Goal: Information Seeking & Learning: Learn about a topic

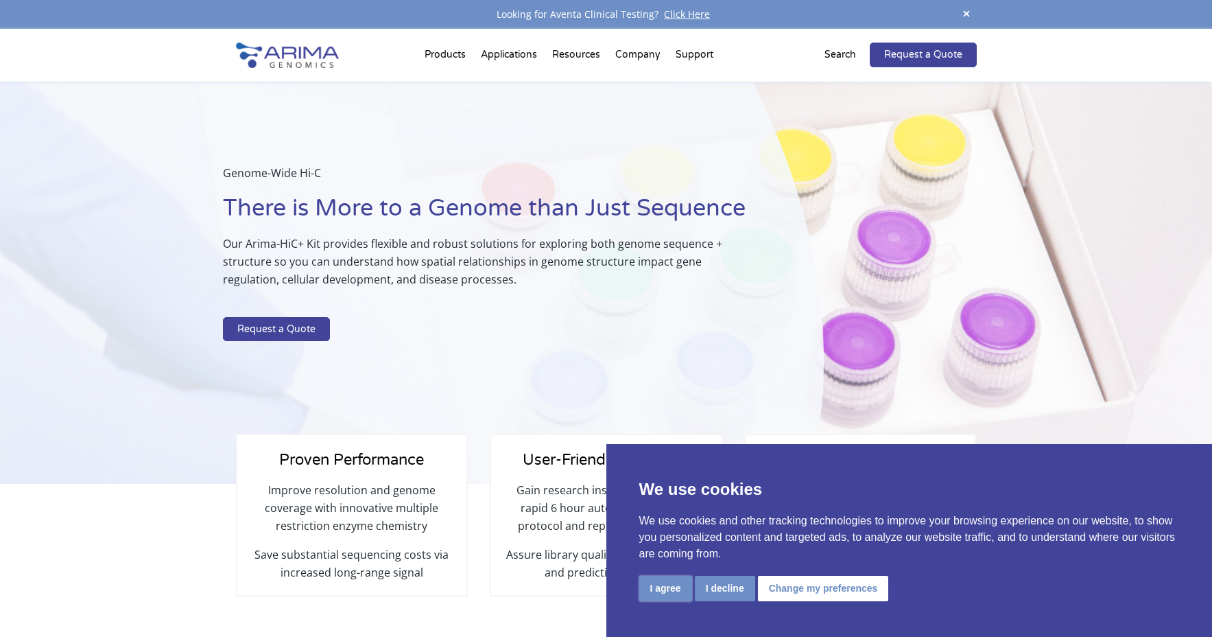
click at [675, 589] on button "I agree" at bounding box center [665, 587] width 53 height 25
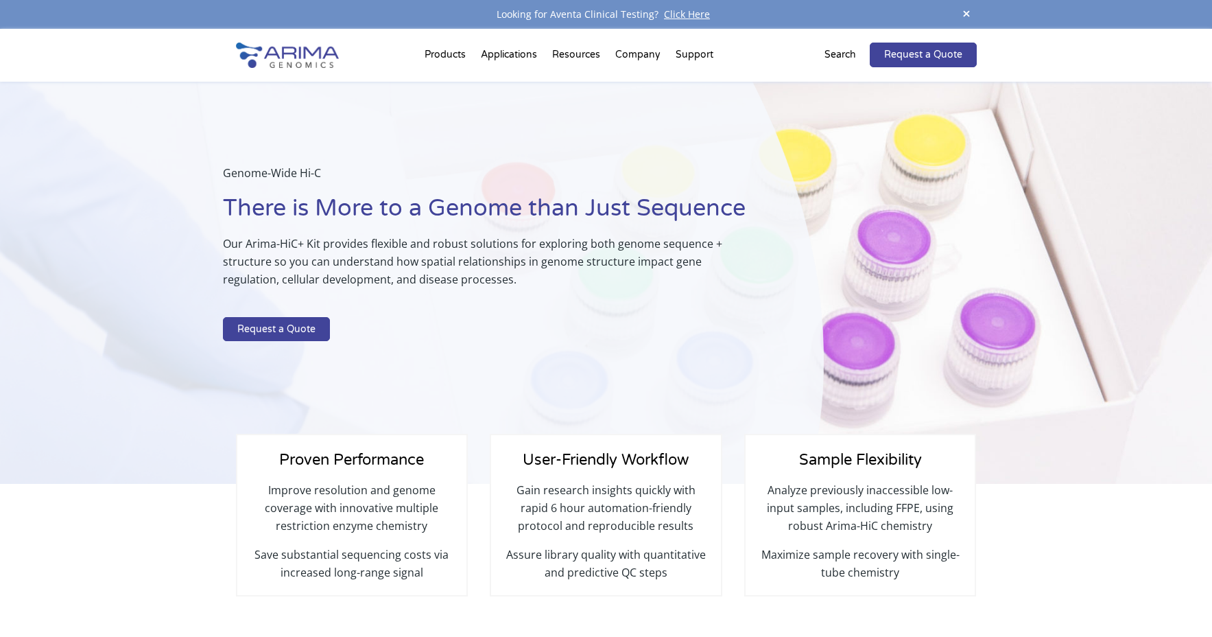
scroll to position [8, 0]
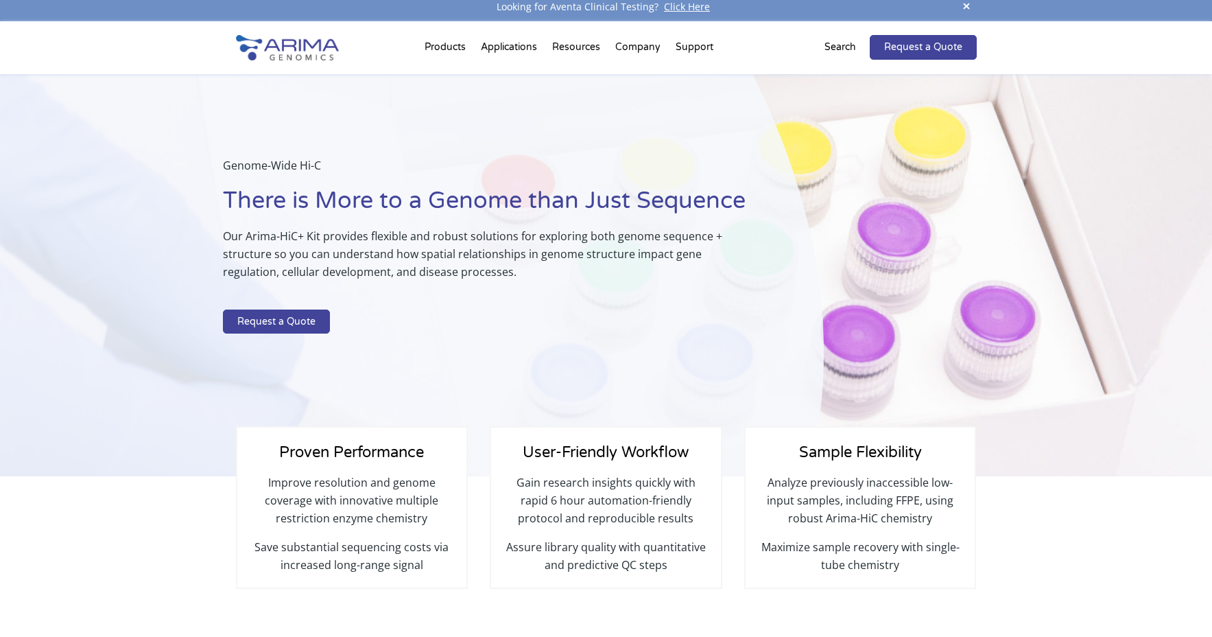
click at [966, 5] on span at bounding box center [966, 7] width 21 height 19
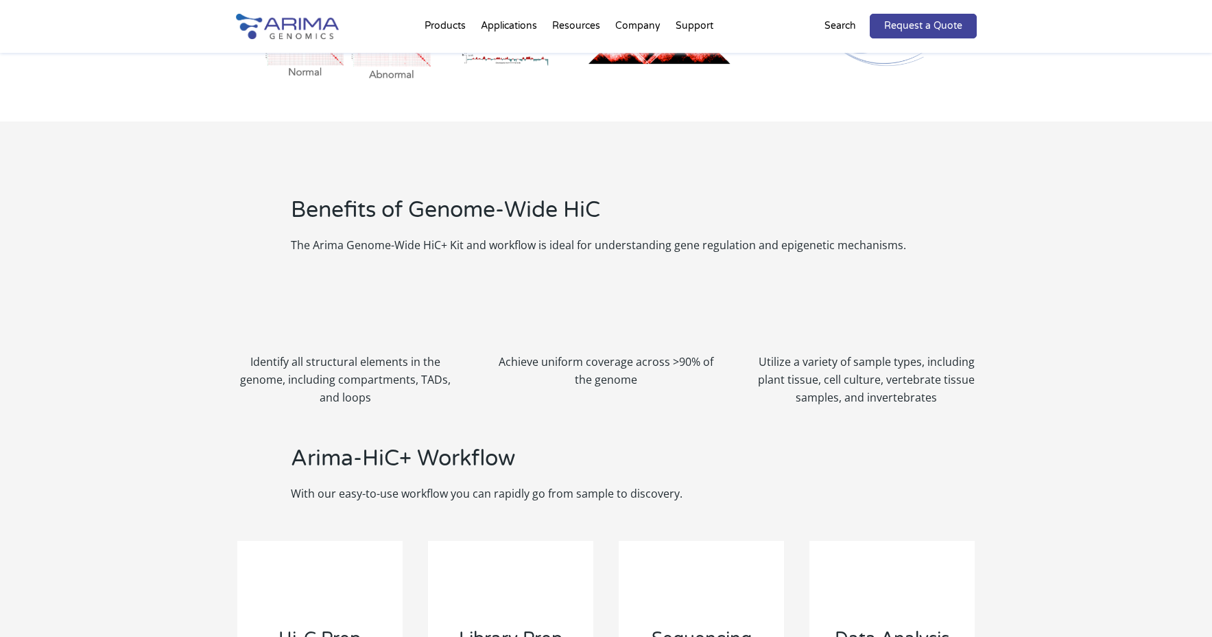
scroll to position [1184, 0]
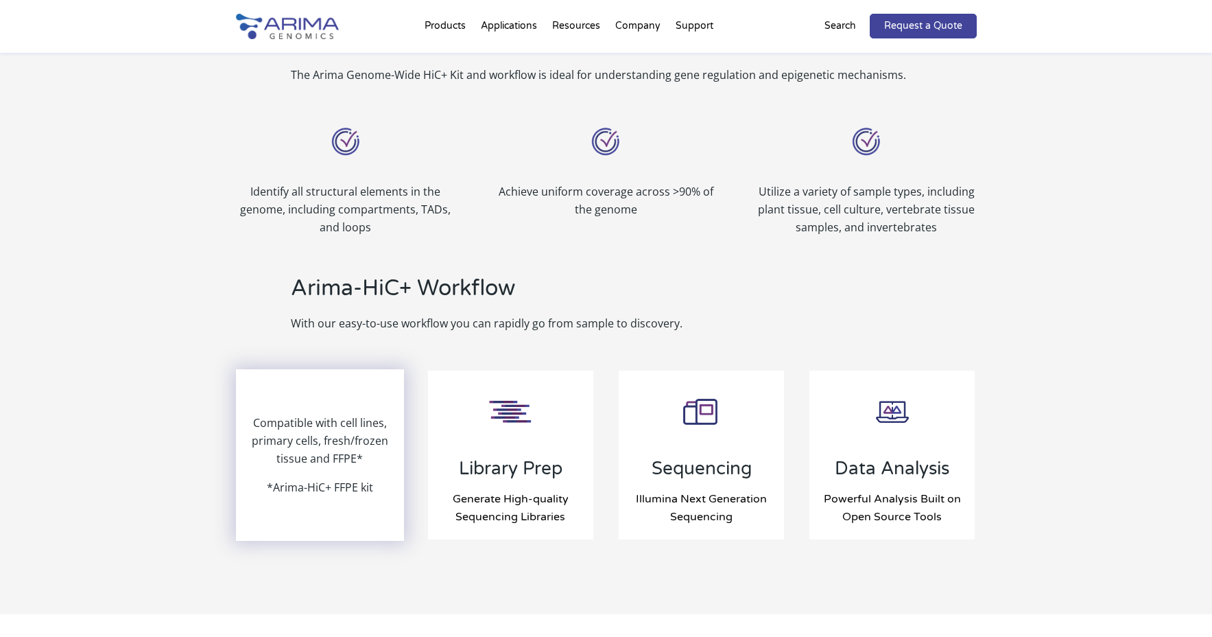
click at [316, 450] on p "Compatible with cell lines, primary cells, fresh/frozen tissue and FFPE*" at bounding box center [320, 446] width 166 height 64
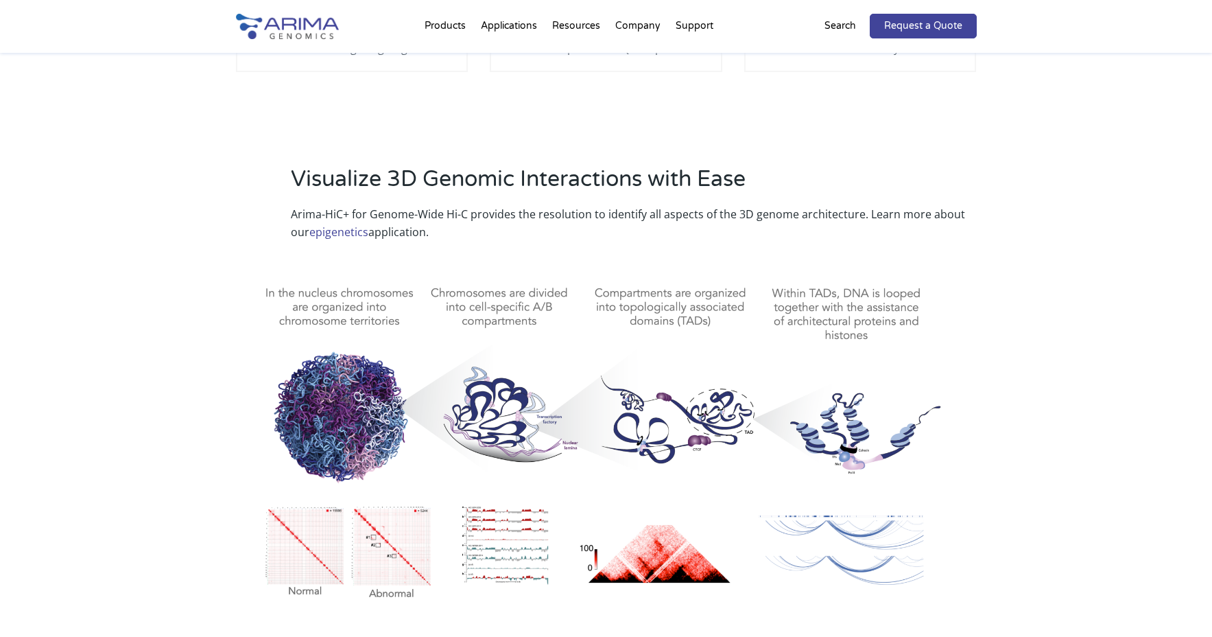
scroll to position [0, 0]
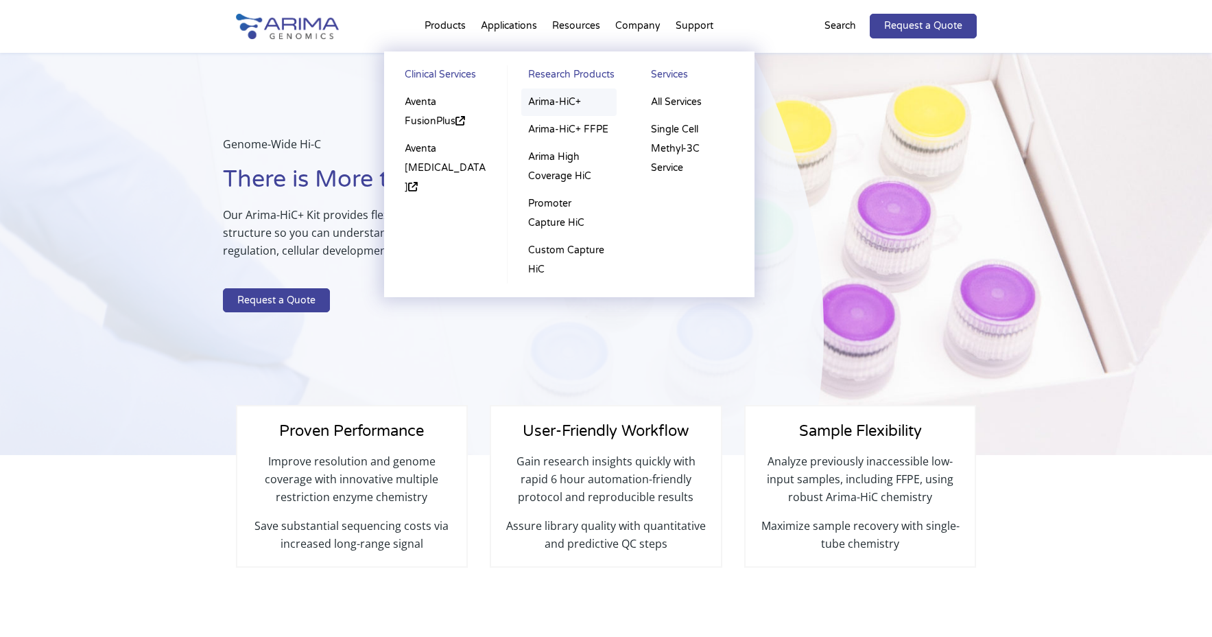
click at [559, 102] on link "Arima-HiC+" at bounding box center [568, 101] width 95 height 27
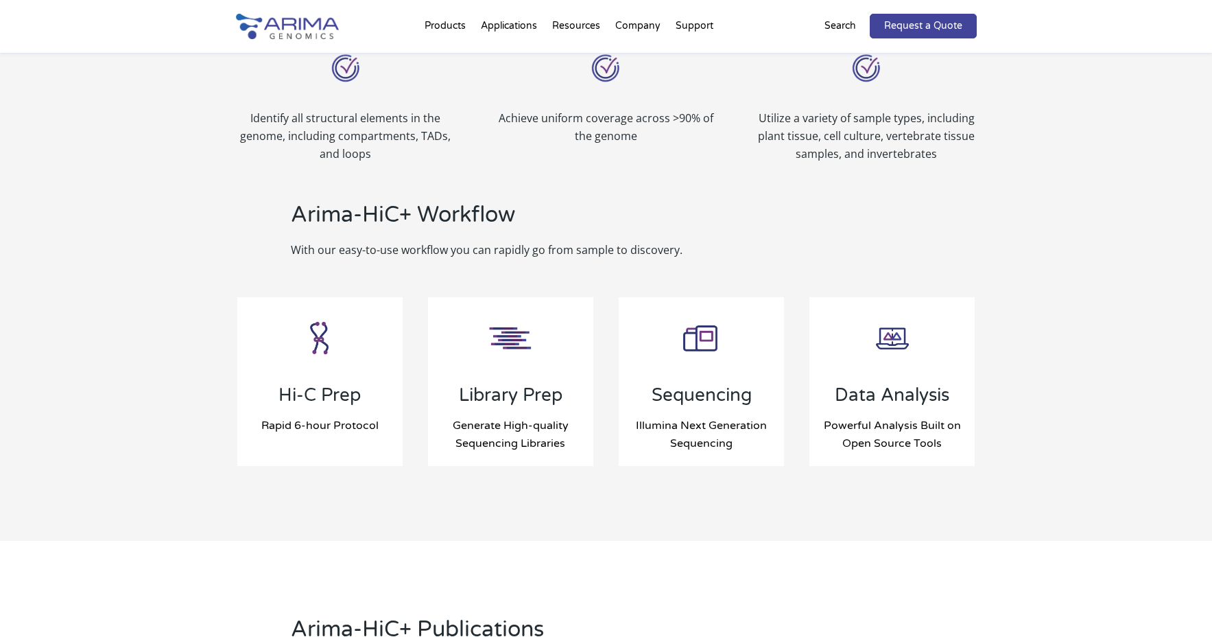
scroll to position [1328, 0]
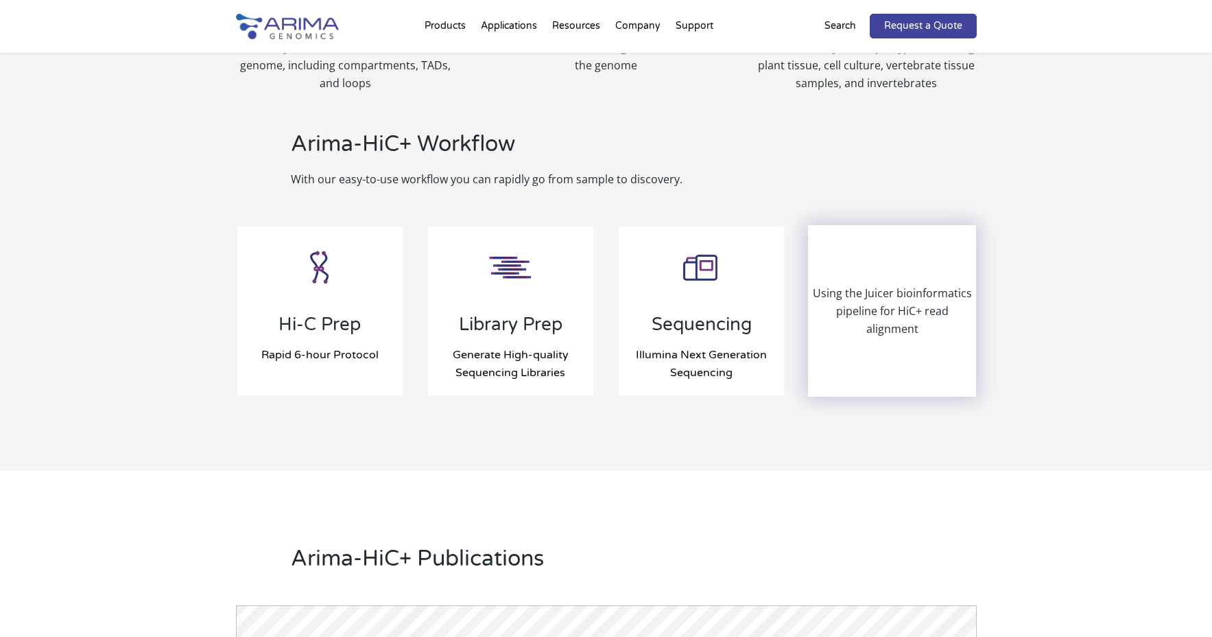
click at [921, 329] on p "Using the Juicer bioinformatics pipeline for HiC+ read alignment" at bounding box center [892, 311] width 166 height 54
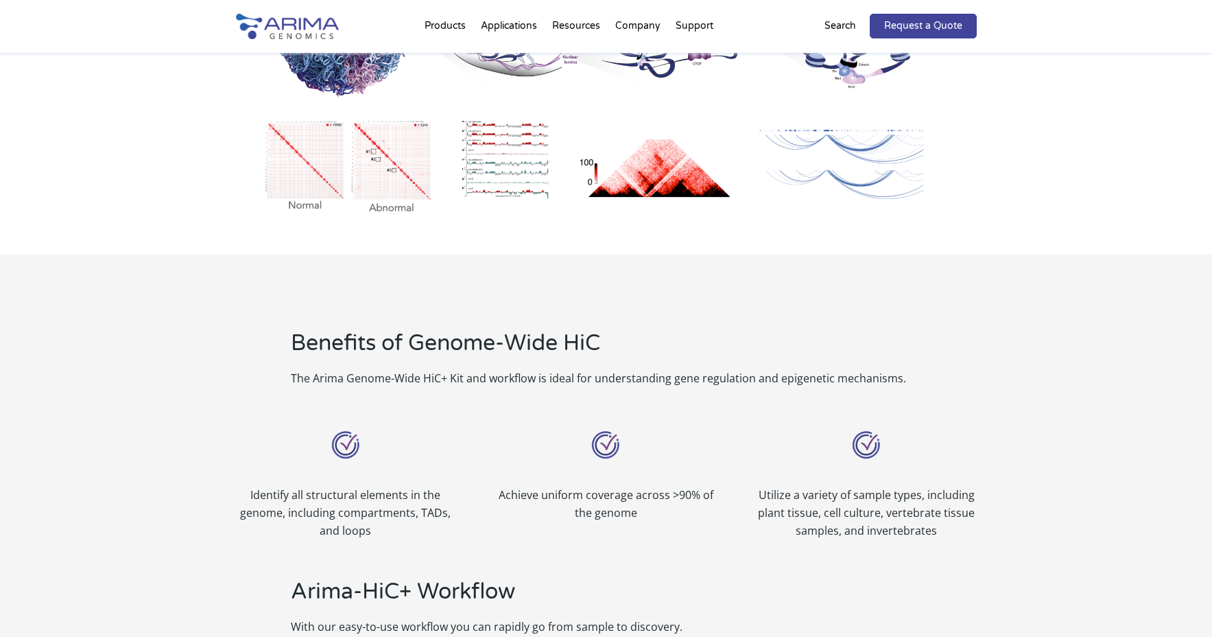
scroll to position [0, 0]
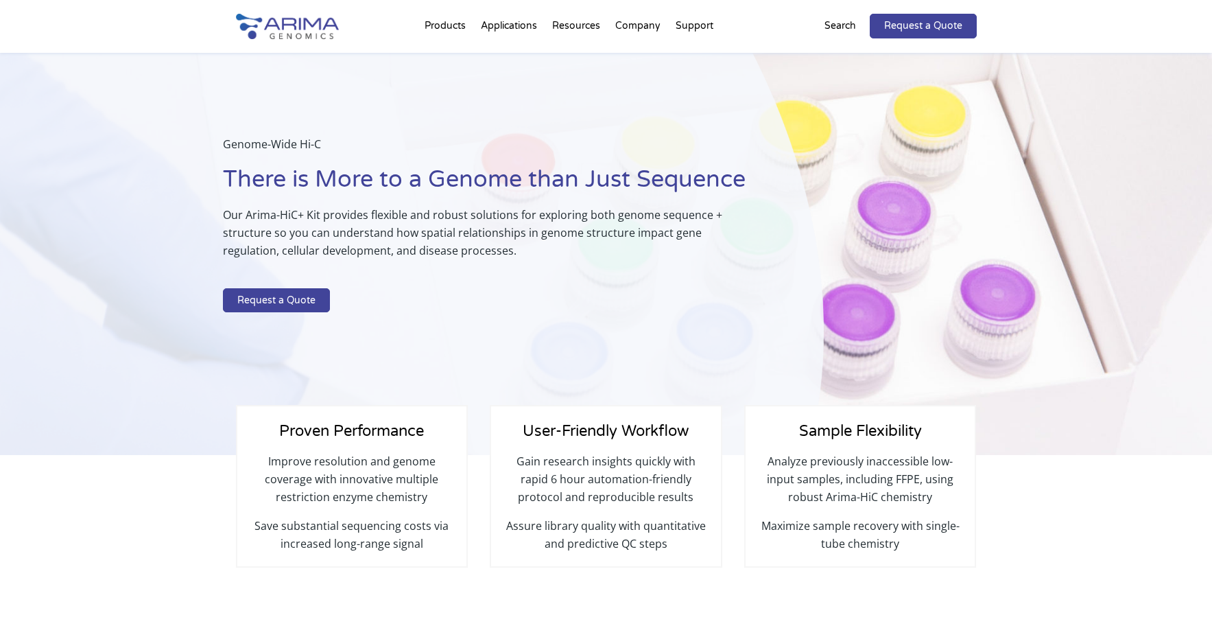
click at [283, 23] on img at bounding box center [287, 26] width 103 height 25
